Goal: Task Accomplishment & Management: Use online tool/utility

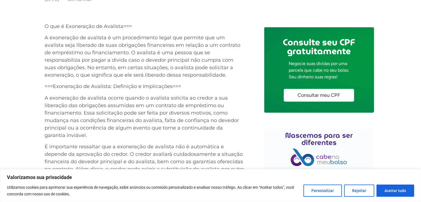
scroll to position [246, 0]
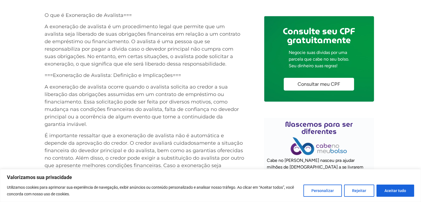
click at [306, 83] on span "Consultar meu CPF" at bounding box center [319, 84] width 43 height 5
click at [395, 191] on button "Aceitar tudo" at bounding box center [395, 191] width 38 height 12
checkbox input "true"
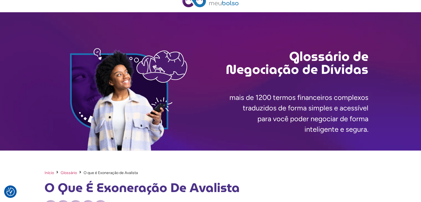
scroll to position [0, 0]
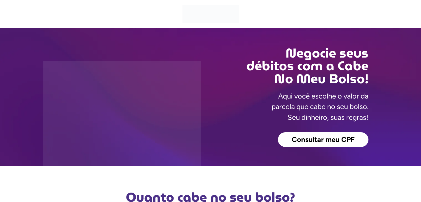
click at [317, 142] on span "Consultar meu CPF" at bounding box center [323, 139] width 63 height 7
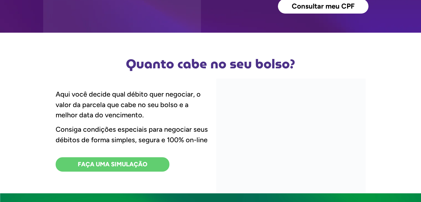
scroll to position [144, 0]
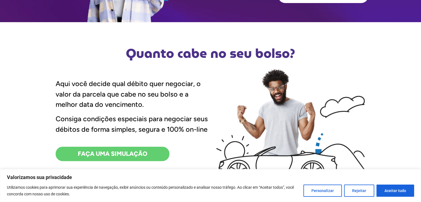
click at [159, 157] on link "FAÇA UMA SIMULAÇÃO" at bounding box center [113, 154] width 114 height 14
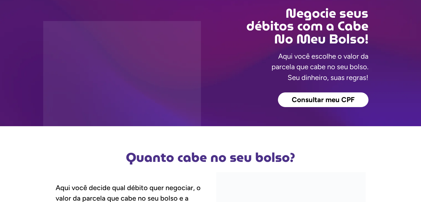
scroll to position [44, 0]
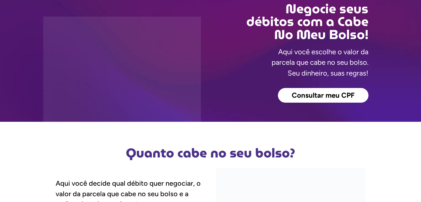
click at [326, 98] on span "Consultar meu CPF" at bounding box center [323, 95] width 63 height 7
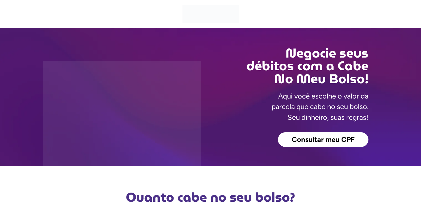
click at [316, 139] on span "Consultar meu CPF" at bounding box center [323, 139] width 63 height 7
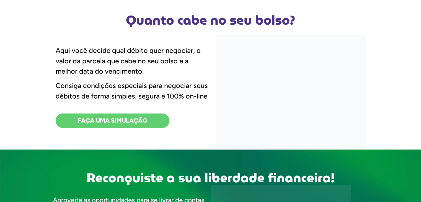
scroll to position [166, 0]
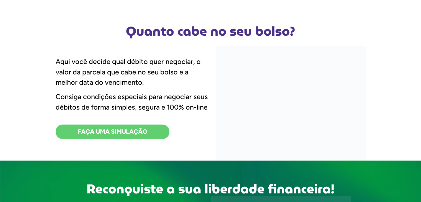
click at [99, 130] on span "FAÇA UMA SIMULAÇÃO" at bounding box center [112, 132] width 69 height 6
